Goal: Download file/media

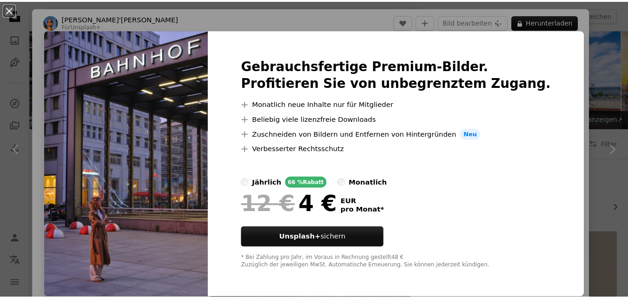
scroll to position [977, 0]
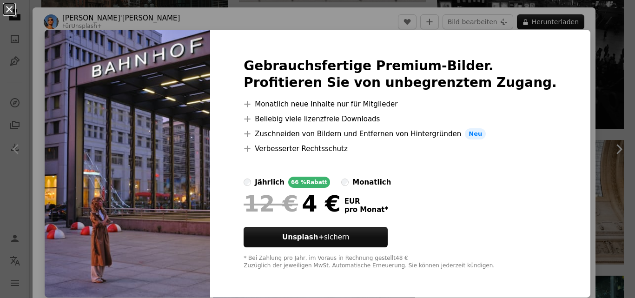
click at [12, 9] on button "An X shape" at bounding box center [9, 9] width 11 height 11
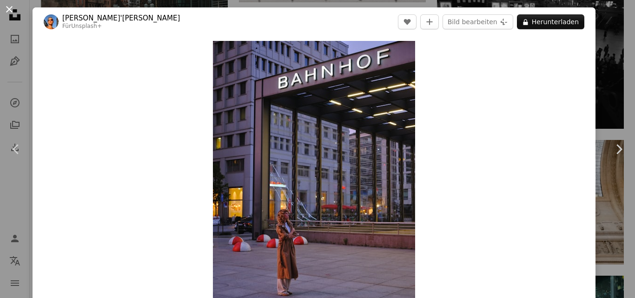
click at [13, 11] on button "An X shape" at bounding box center [9, 9] width 11 height 11
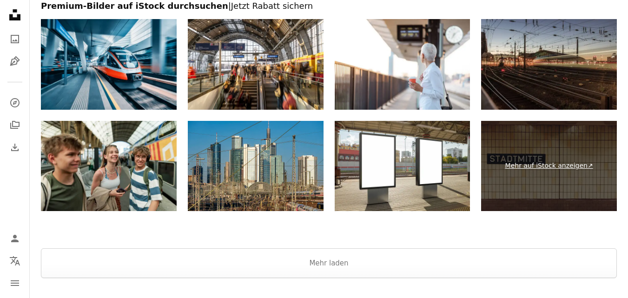
scroll to position [2977, 0]
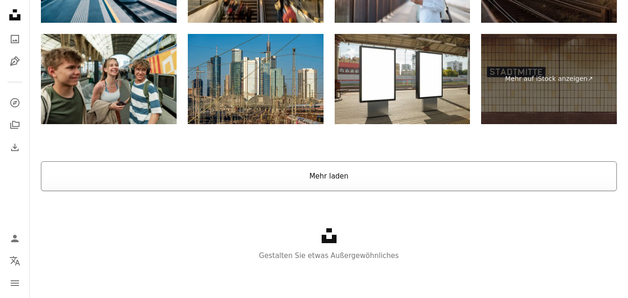
click at [396, 176] on button "Mehr laden" at bounding box center [329, 176] width 576 height 30
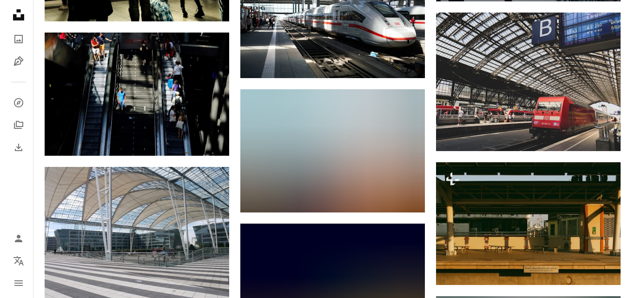
scroll to position [4233, 0]
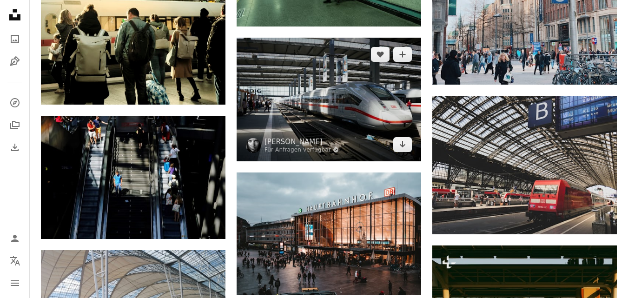
click at [364, 111] on img at bounding box center [329, 99] width 185 height 123
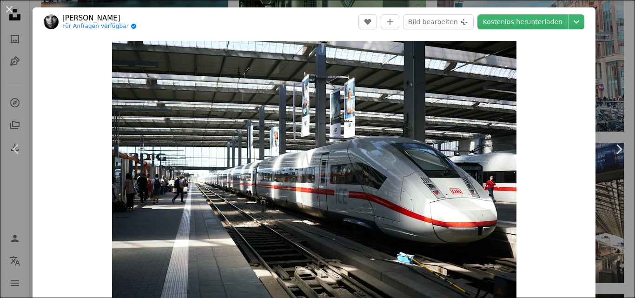
click at [54, 21] on img at bounding box center [51, 21] width 15 height 15
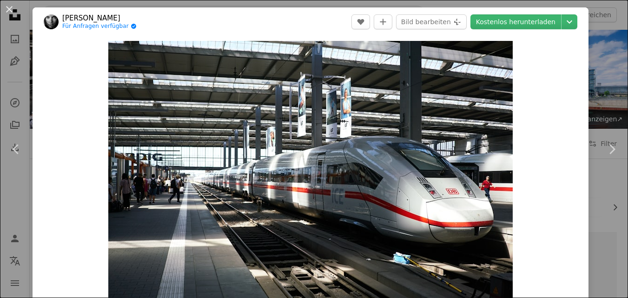
scroll to position [4233, 0]
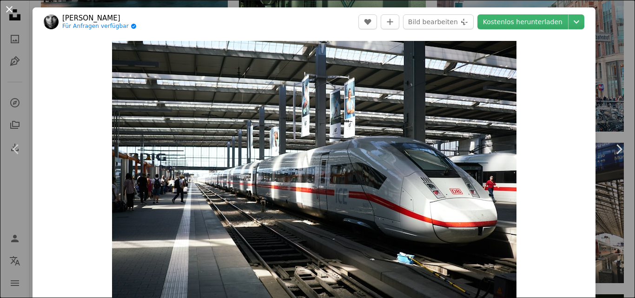
click at [11, 7] on button "An X shape" at bounding box center [9, 9] width 11 height 11
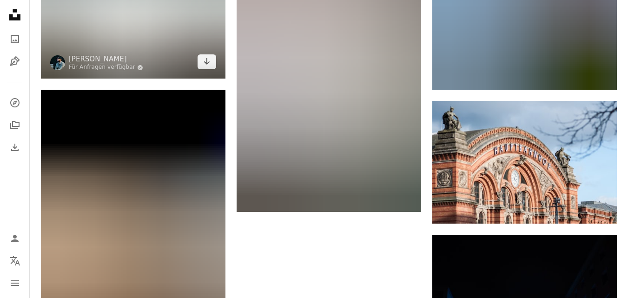
scroll to position [5768, 0]
